Goal: Task Accomplishment & Management: Use online tool/utility

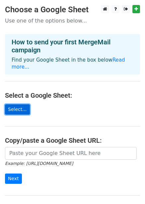
click at [16, 104] on link "Select..." at bounding box center [17, 109] width 25 height 10
click at [20, 104] on link "Select..." at bounding box center [17, 109] width 25 height 10
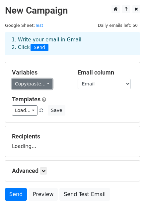
click at [31, 88] on link "Copy/paste..." at bounding box center [32, 84] width 40 height 10
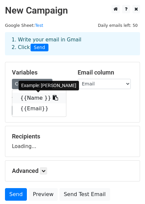
click at [30, 96] on link "{{Name }}" at bounding box center [39, 98] width 54 height 11
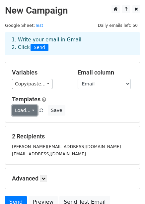
click at [24, 110] on link "Load..." at bounding box center [25, 110] width 26 height 10
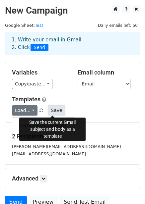
click at [52, 109] on button "Save" at bounding box center [56, 110] width 17 height 10
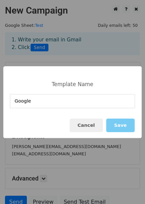
type input "Google"
click at [124, 123] on button "Save" at bounding box center [120, 126] width 29 height 14
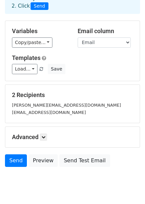
scroll to position [44, 0]
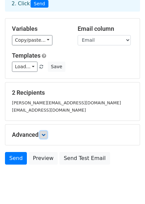
click at [44, 134] on icon at bounding box center [43, 135] width 4 height 4
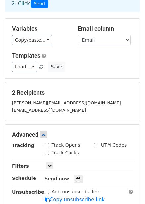
click at [47, 144] on input "Track Opens" at bounding box center [47, 145] width 4 height 4
checkbox input "true"
click at [47, 151] on input "Track Clicks" at bounding box center [47, 153] width 4 height 4
checkbox input "true"
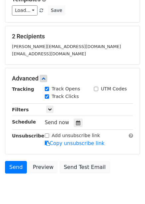
scroll to position [103, 0]
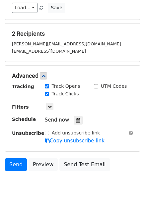
click at [46, 134] on input "Add unsubscribe link" at bounding box center [47, 133] width 4 height 4
checkbox input "true"
